Goal: Information Seeking & Learning: Learn about a topic

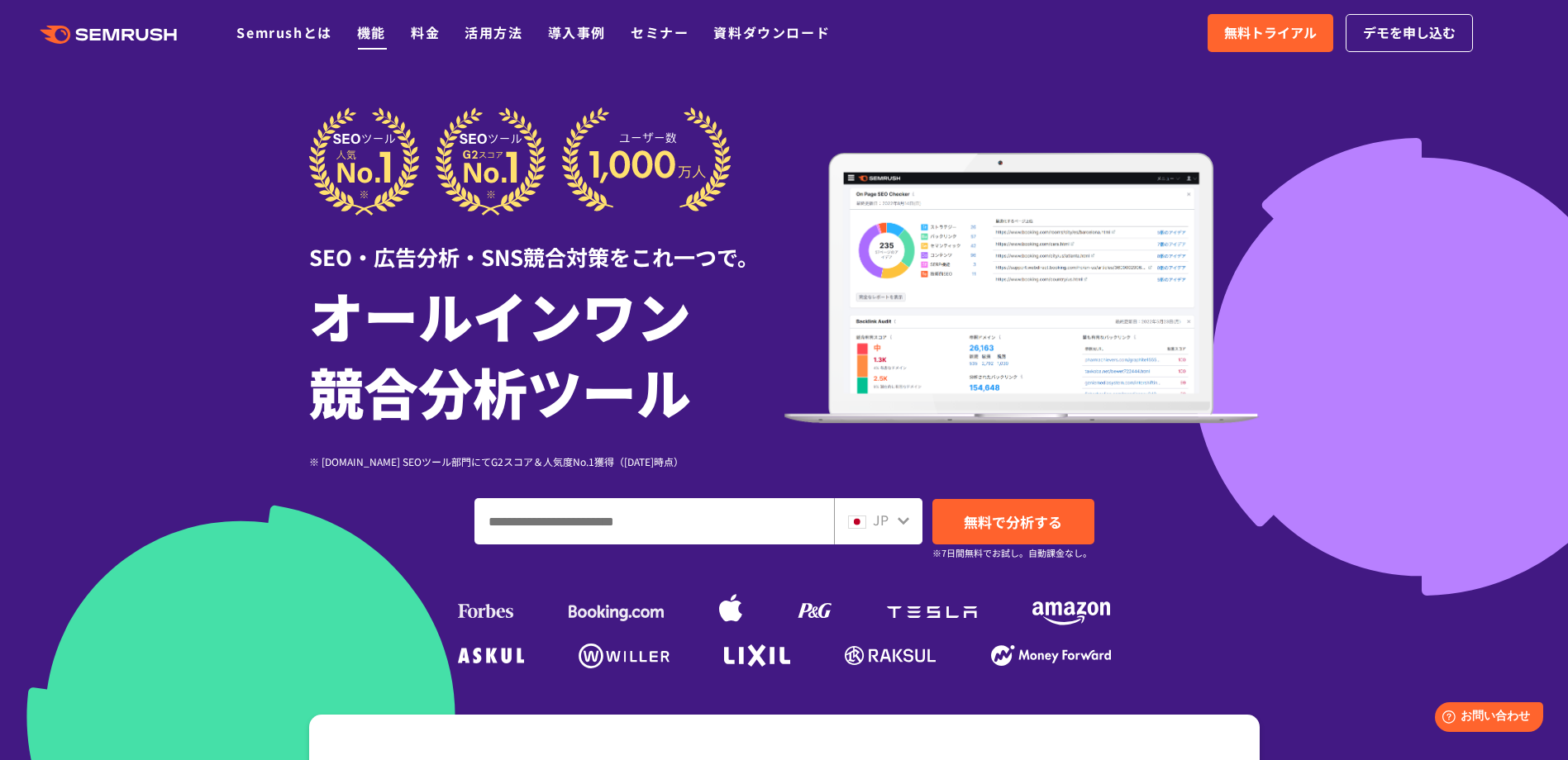
click at [365, 37] on link "機能" at bounding box center [372, 31] width 29 height 19
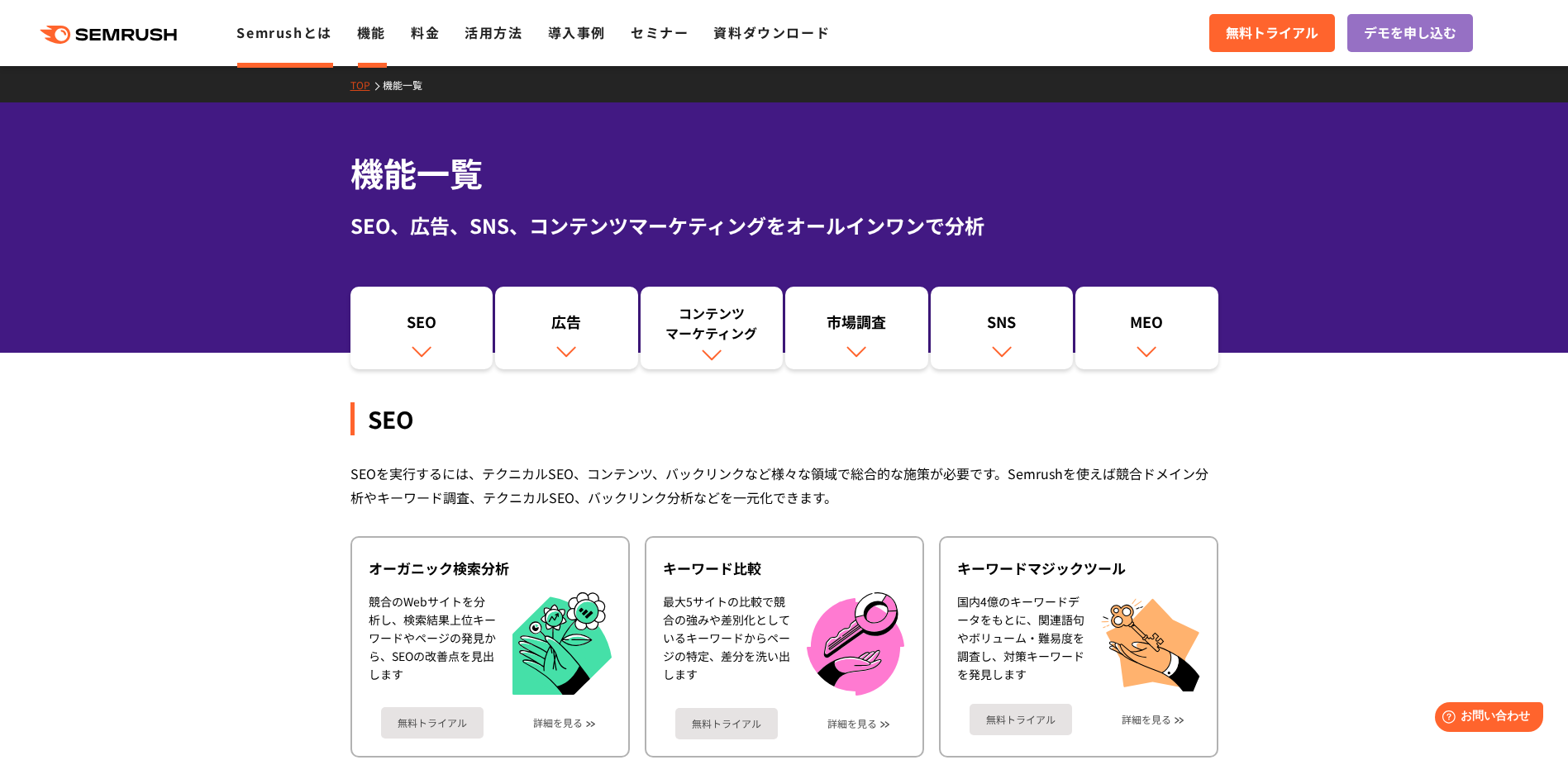
click at [271, 38] on link "Semrushとは" at bounding box center [284, 31] width 95 height 19
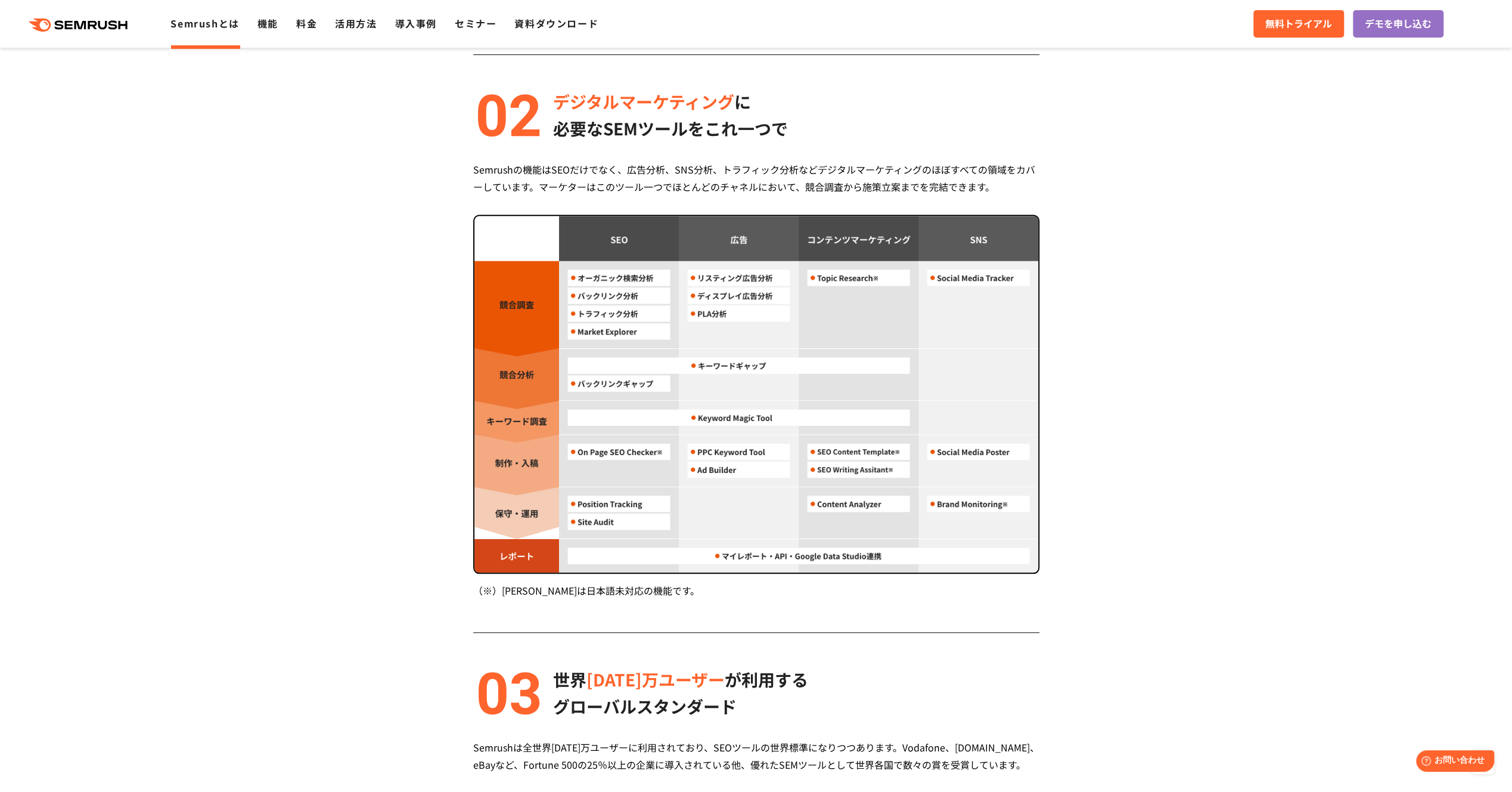
scroll to position [954, 0]
